Goal: Information Seeking & Learning: Understand process/instructions

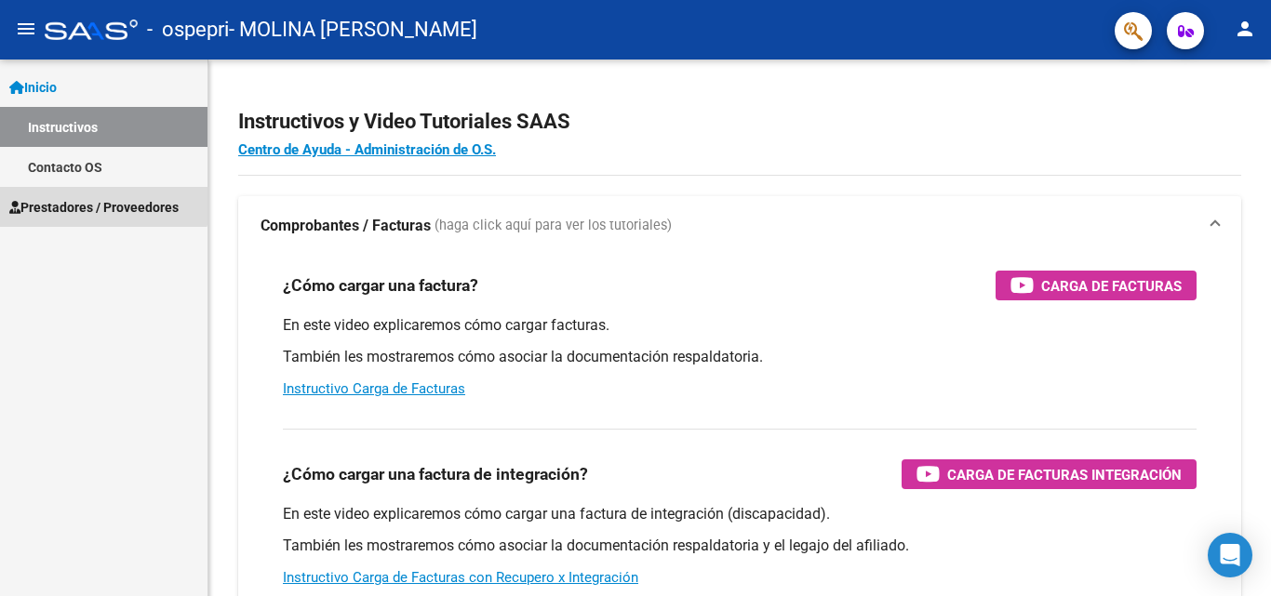
click at [71, 197] on span "Prestadores / Proveedores" at bounding box center [93, 207] width 169 height 20
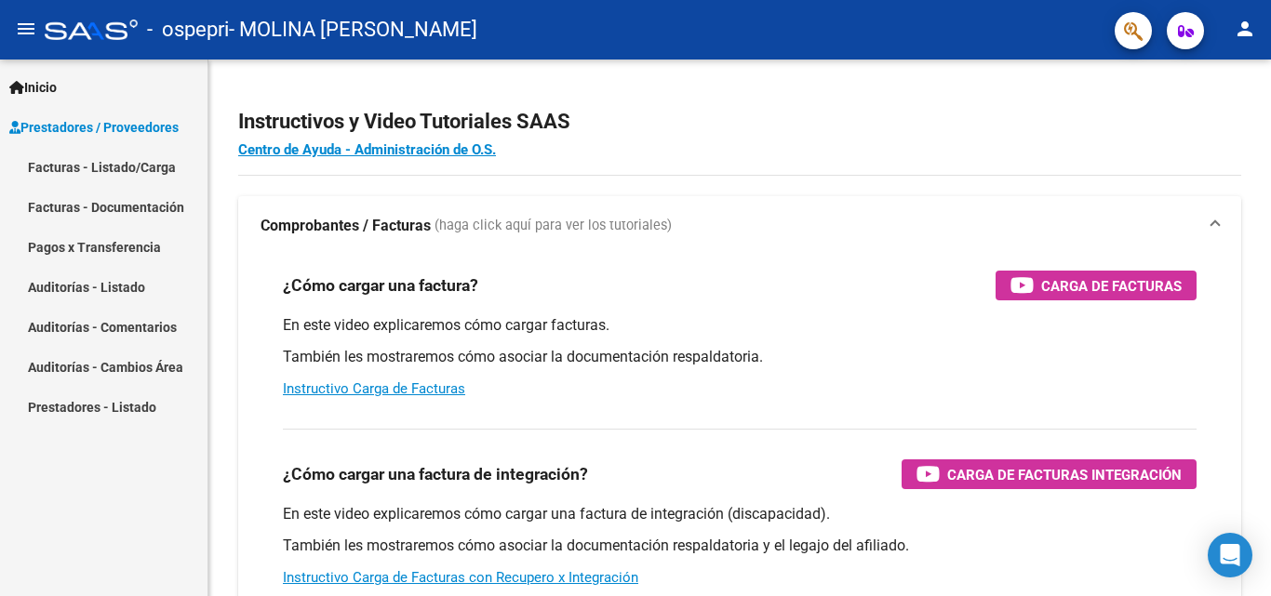
click at [83, 162] on link "Facturas - Listado/Carga" at bounding box center [103, 167] width 207 height 40
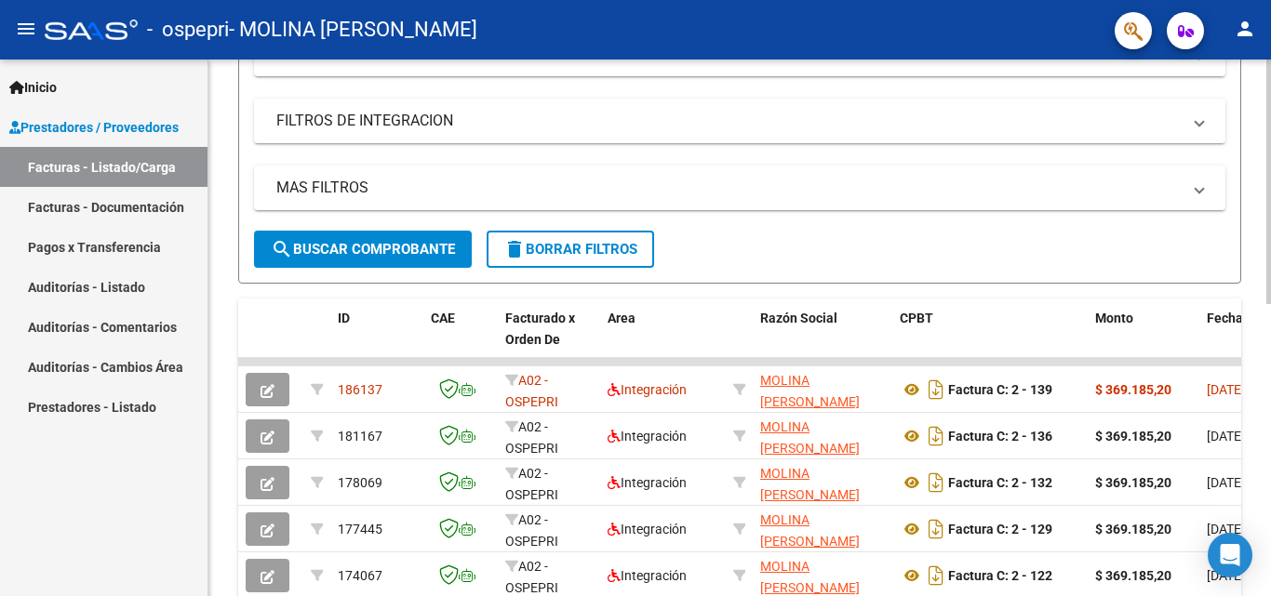
scroll to position [284, 0]
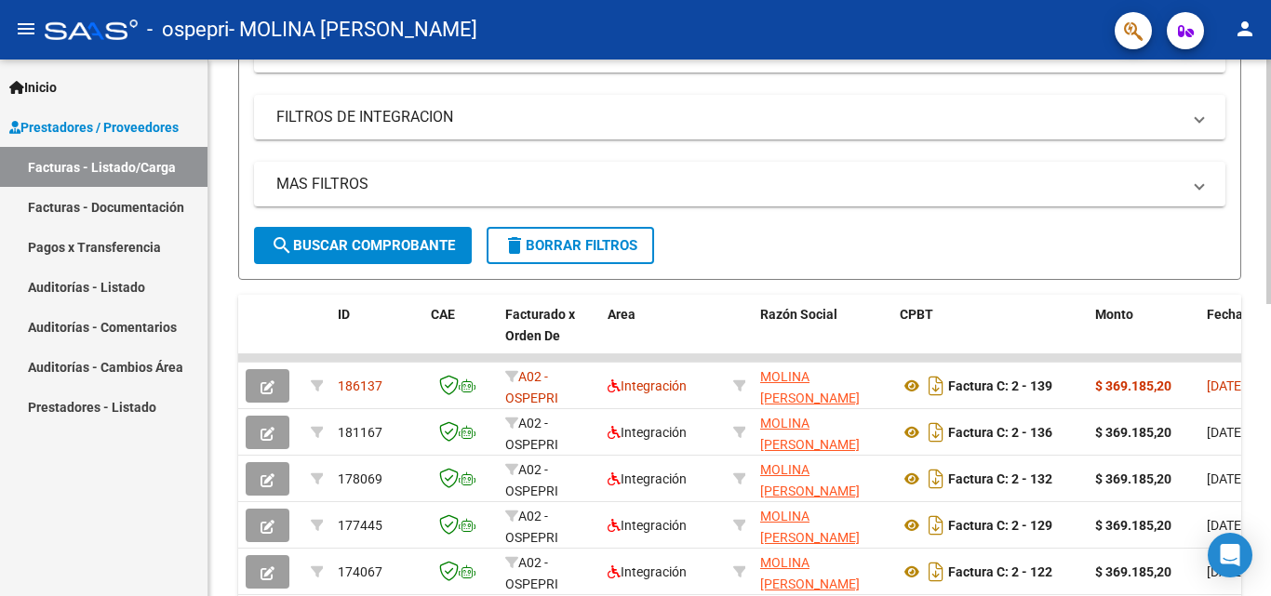
click at [1256, 306] on div "Video tutorial PRESTADORES -> Listado de CPBTs Emitidos por Prestadores / Prove…" at bounding box center [741, 358] width 1067 height 1165
drag, startPoint x: 1259, startPoint y: 306, endPoint x: 1259, endPoint y: 334, distance: 27.9
click at [1256, 334] on div "Video tutorial PRESTADORES -> Listado de CPBTs Emitidos por Prestadores / Prove…" at bounding box center [739, 358] width 1062 height 1165
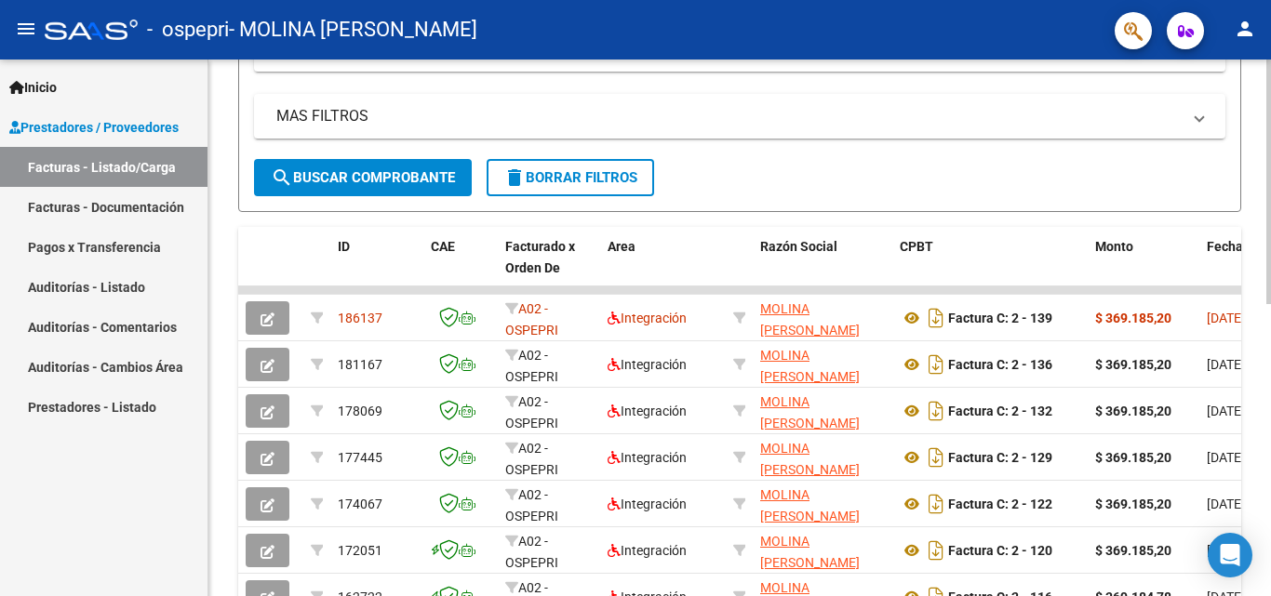
scroll to position [371, 0]
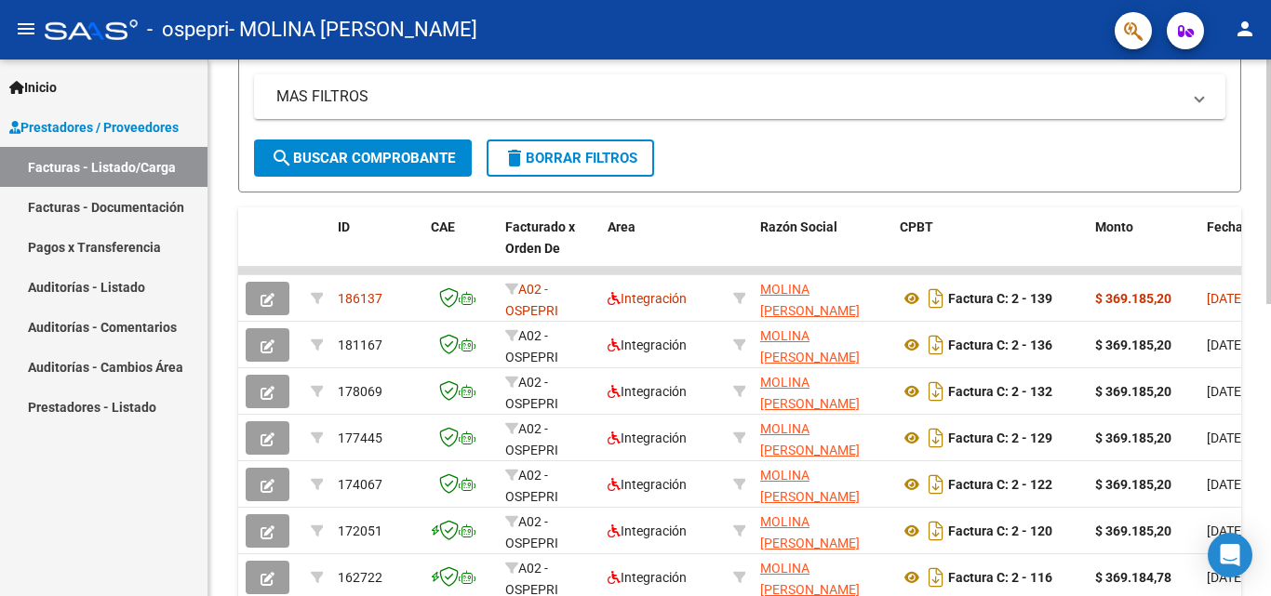
click at [1256, 310] on div at bounding box center [1268, 355] width 5 height 245
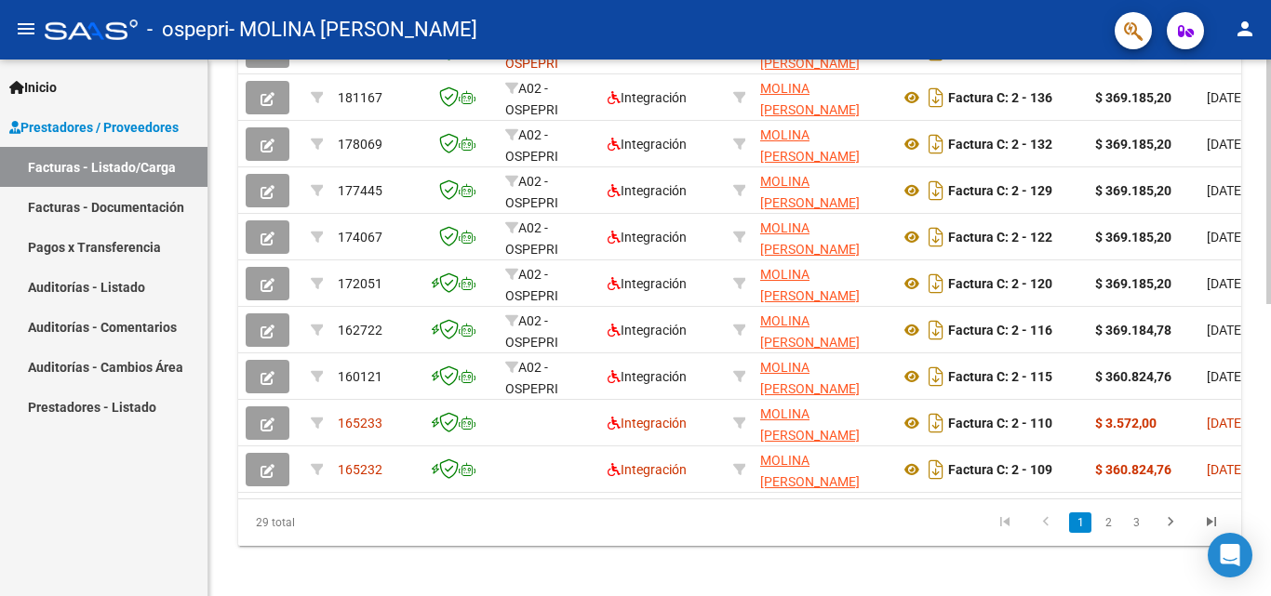
scroll to position [634, 0]
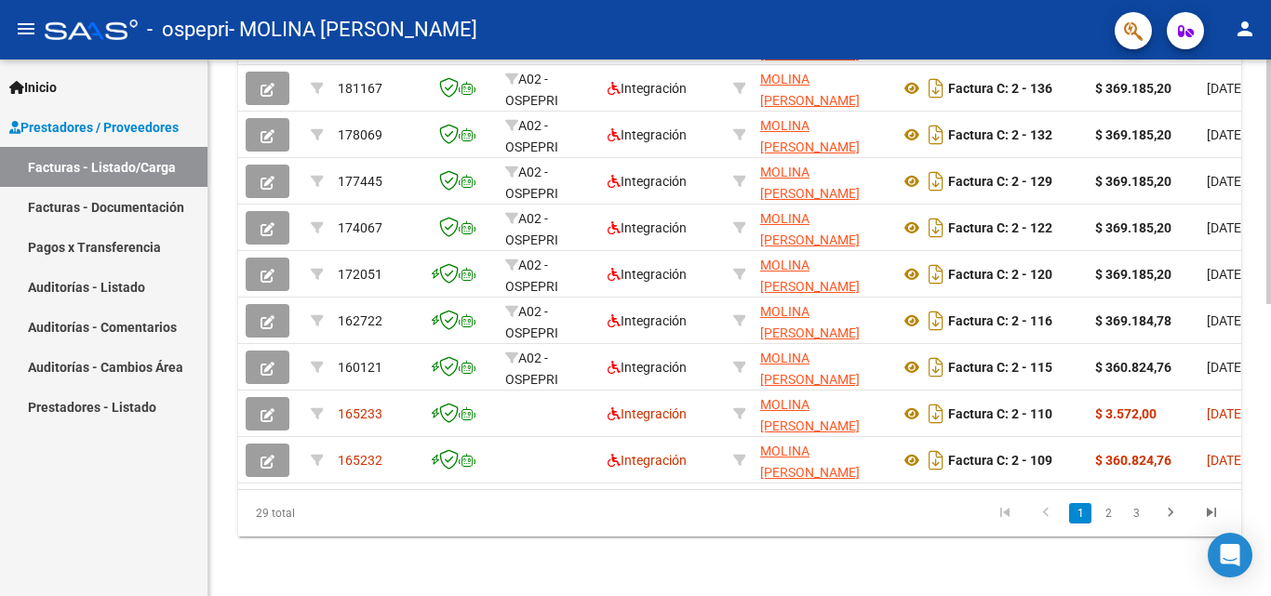
click at [1252, 365] on div "Video tutorial PRESTADORES -> Listado de CPBTs Emitidos por Prestadores / Prove…" at bounding box center [741, 14] width 1067 height 1165
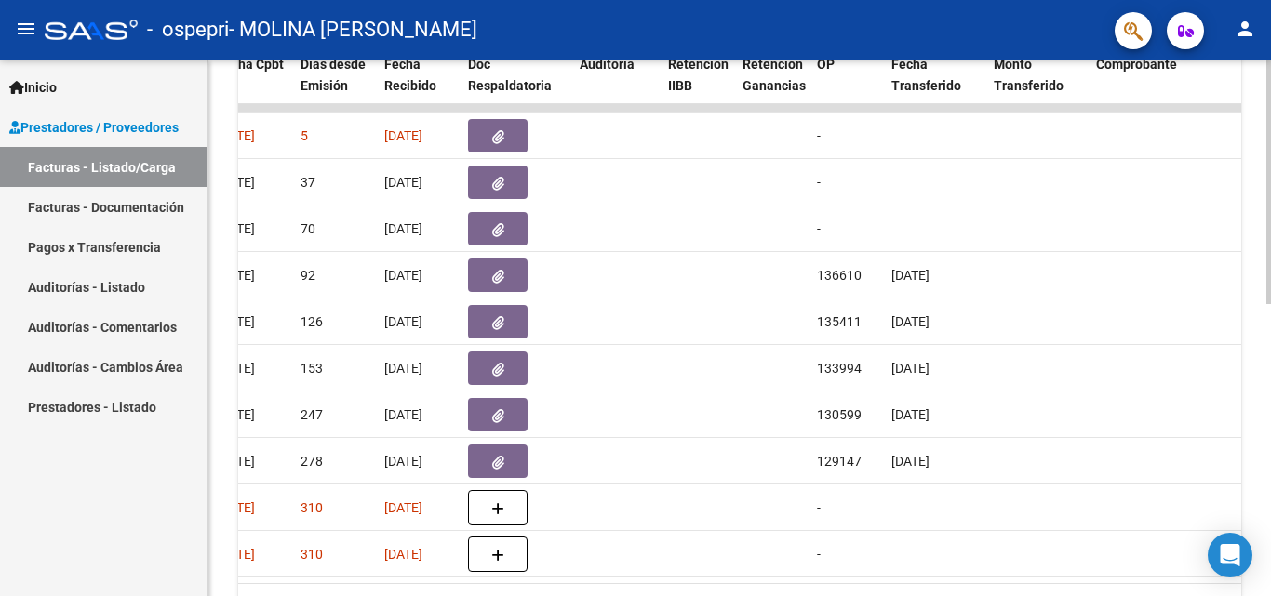
scroll to position [542, 0]
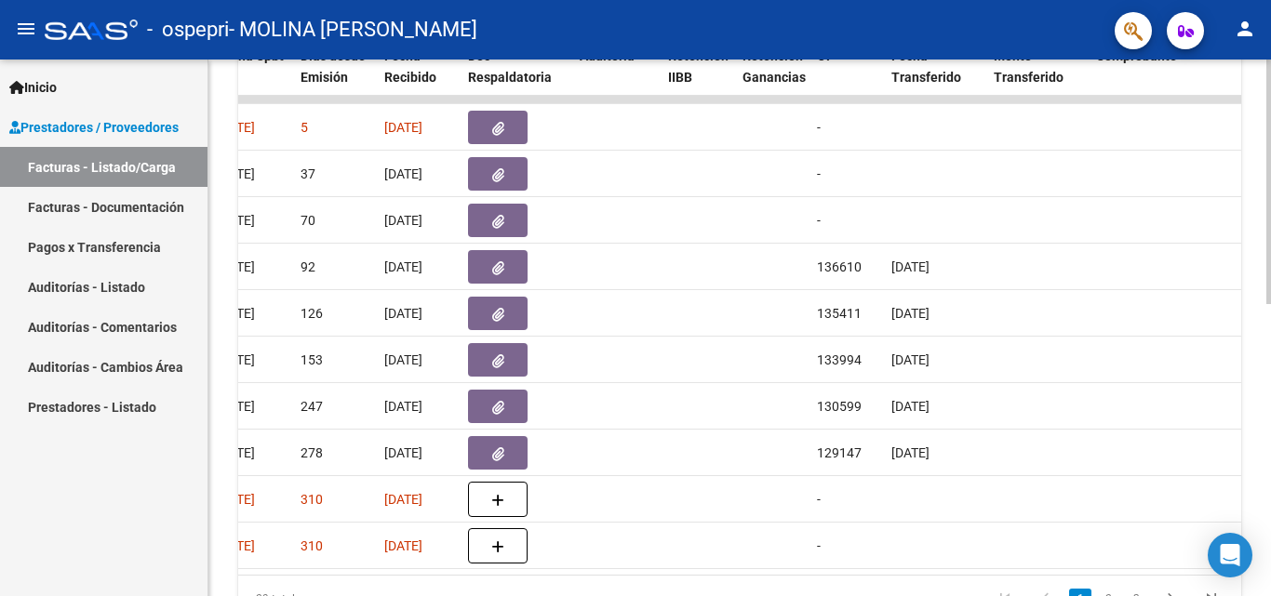
click at [1241, 391] on div "Video tutorial PRESTADORES -> Listado de CPBTs Emitidos por Prestadores / Prove…" at bounding box center [741, 99] width 1067 height 1165
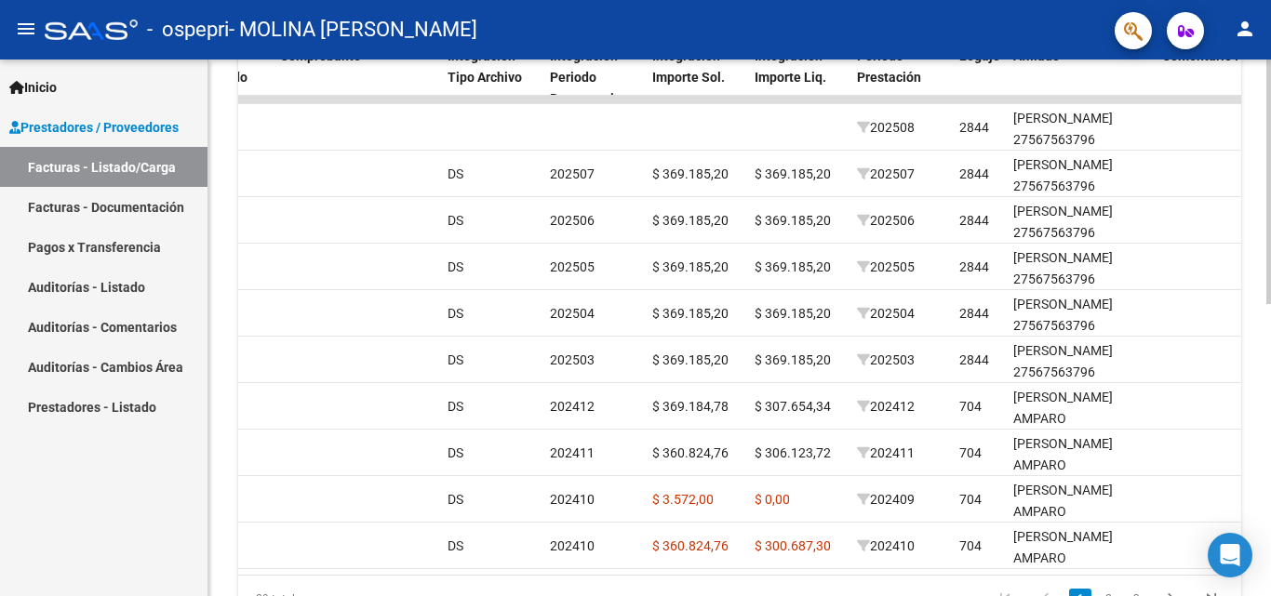
scroll to position [0, 1828]
